Goal: Check status: Check status

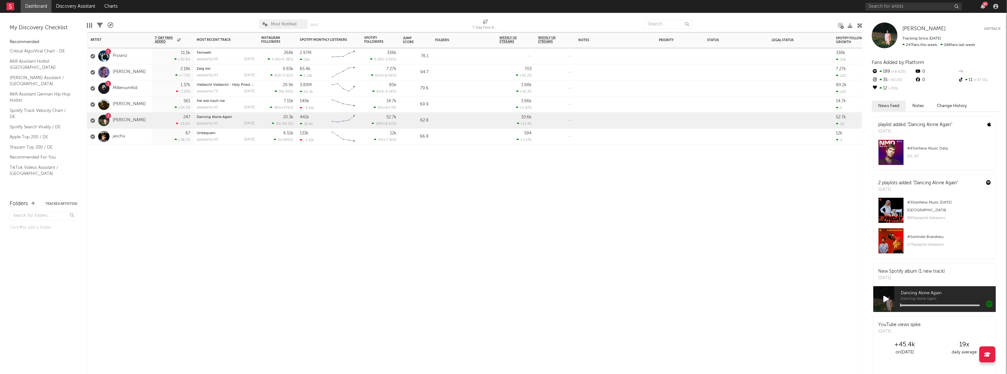
click at [135, 67] on div "[PERSON_NAME]" at bounding box center [119, 72] width 64 height 16
click at [121, 75] on link "[PERSON_NAME]" at bounding box center [129, 72] width 33 height 5
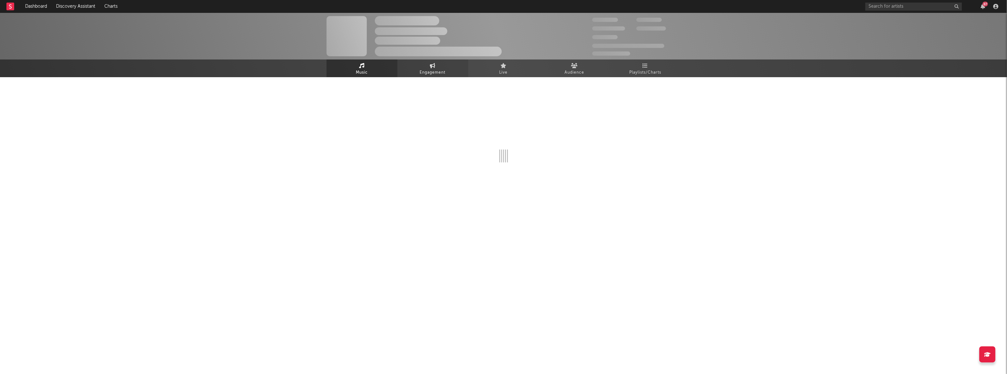
click at [438, 69] on span "Engagement" at bounding box center [433, 73] width 26 height 8
select select "1w"
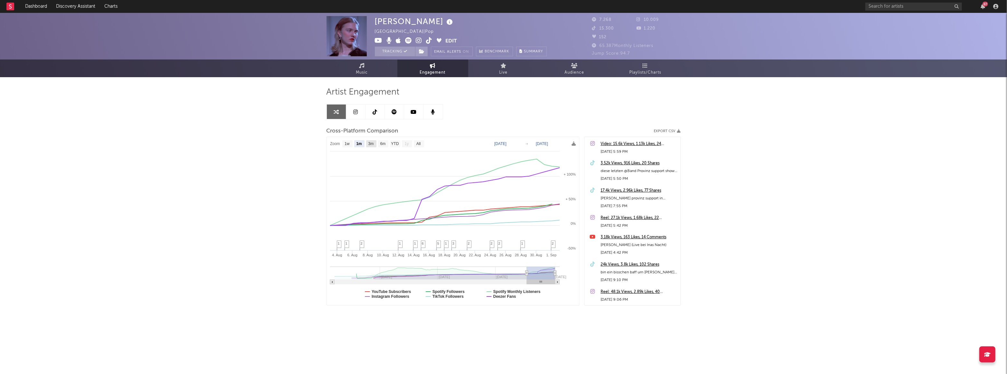
click at [369, 144] on text "3m" at bounding box center [370, 144] width 5 height 5
select select "3m"
type input "[DATE]"
select select "3m"
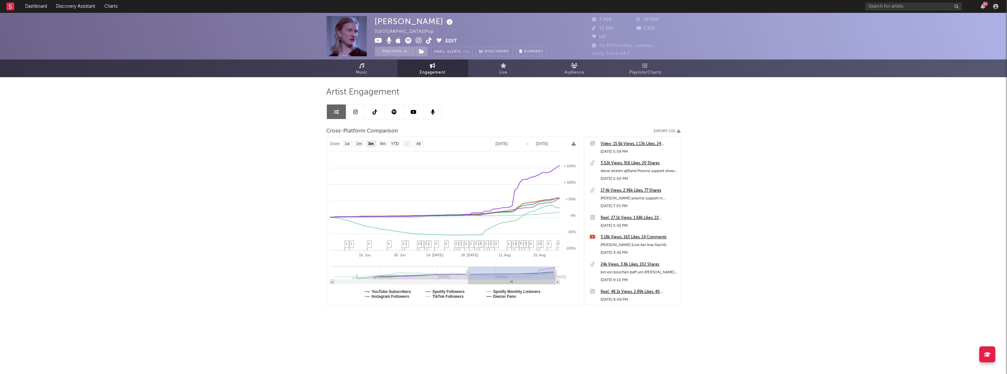
click at [387, 112] on link at bounding box center [394, 112] width 19 height 14
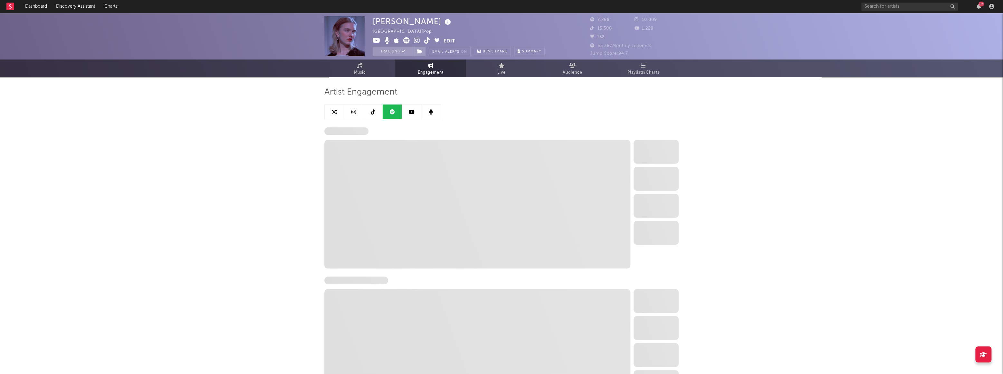
select select "6m"
select select "1w"
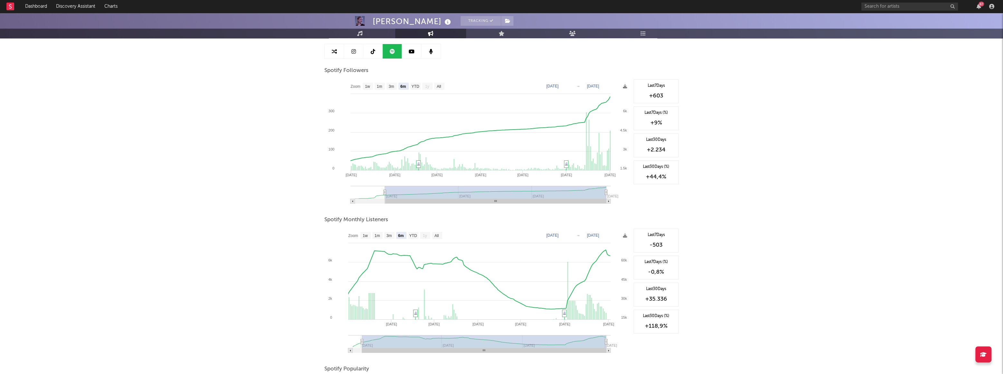
scroll to position [29, 0]
